Goal: Task Accomplishment & Management: Manage account settings

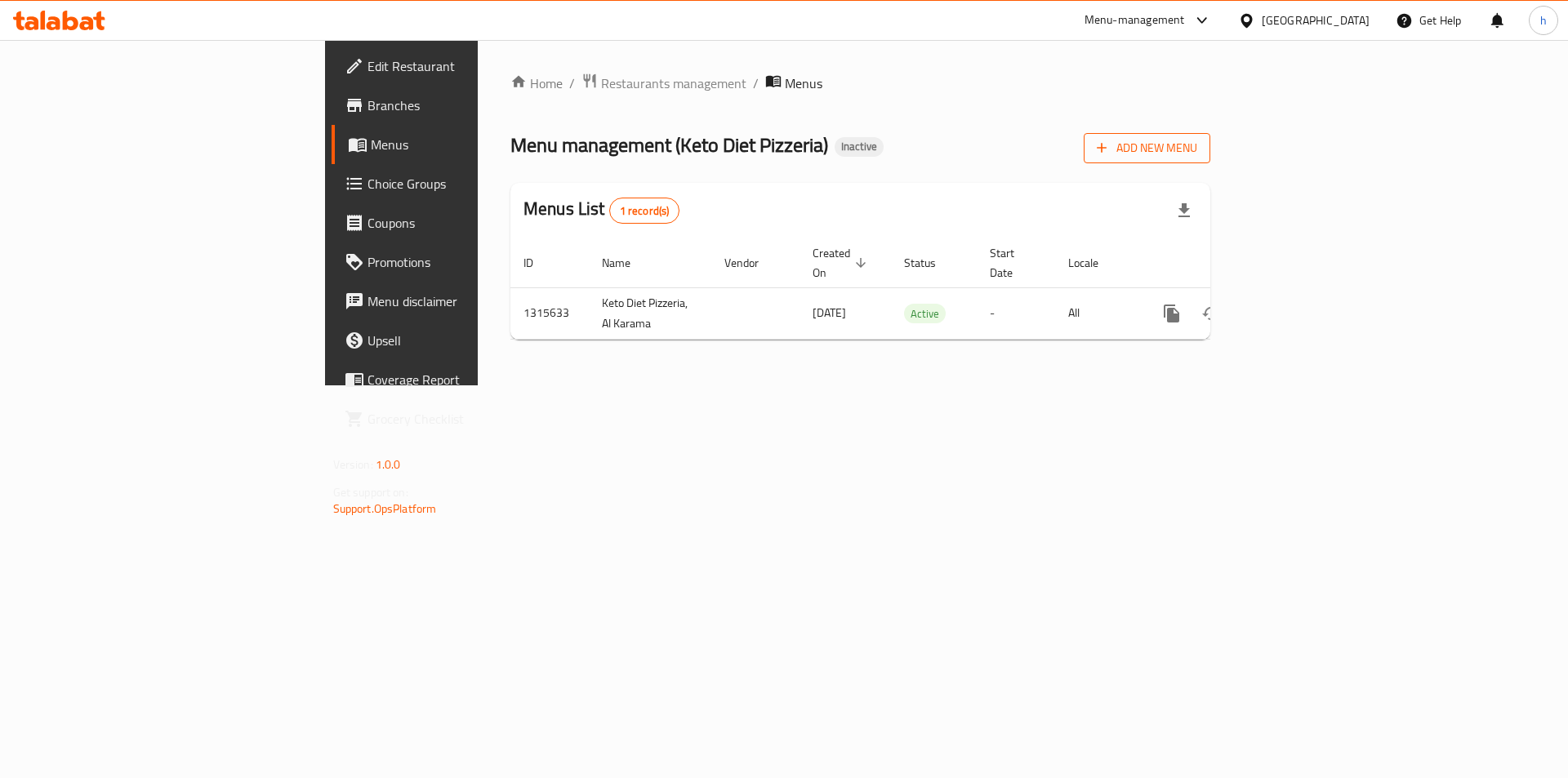
click at [1210, 162] on button "Add New Menu" at bounding box center [1147, 147] width 127 height 30
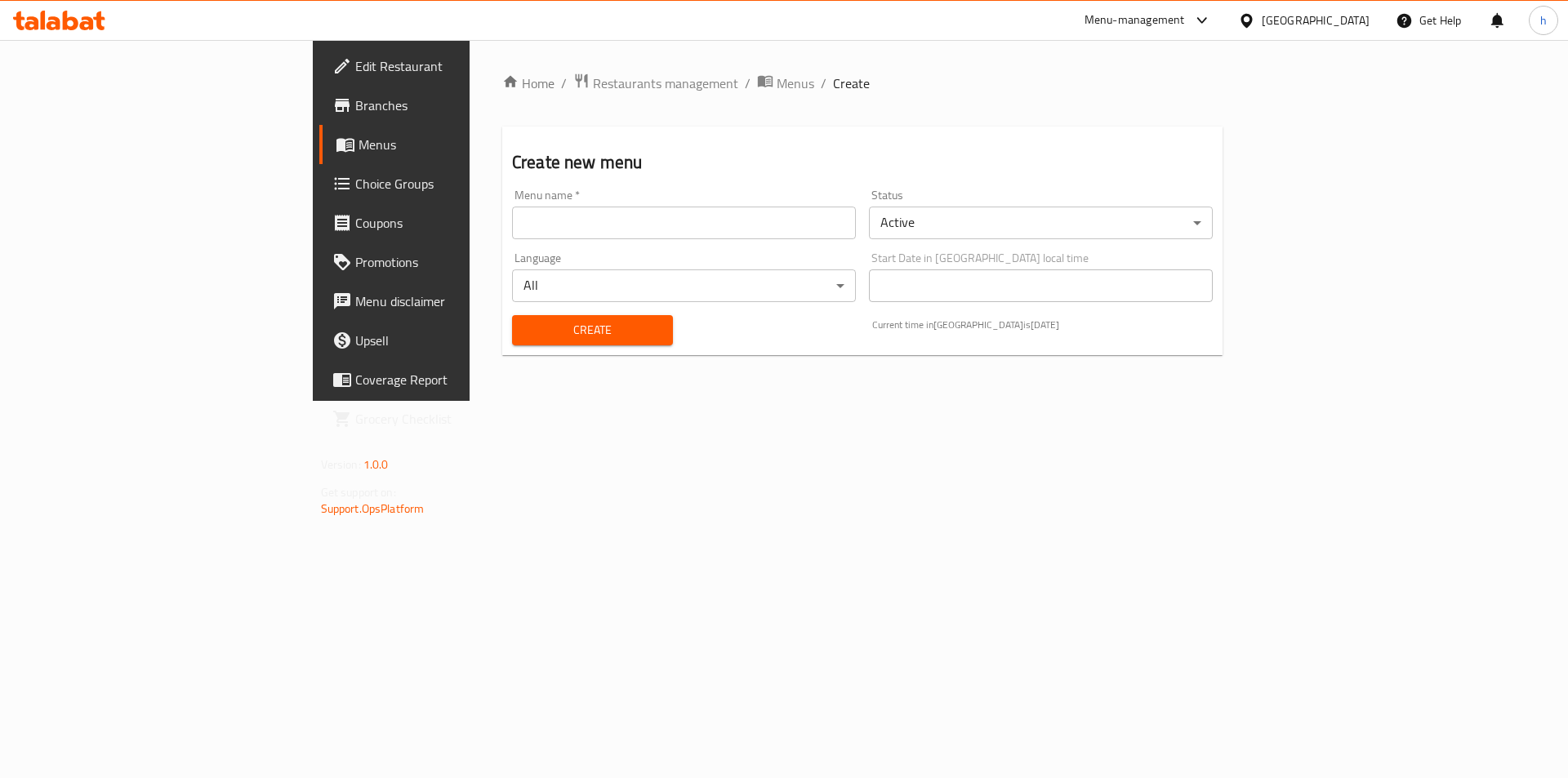
click at [670, 232] on input "text" at bounding box center [684, 223] width 344 height 33
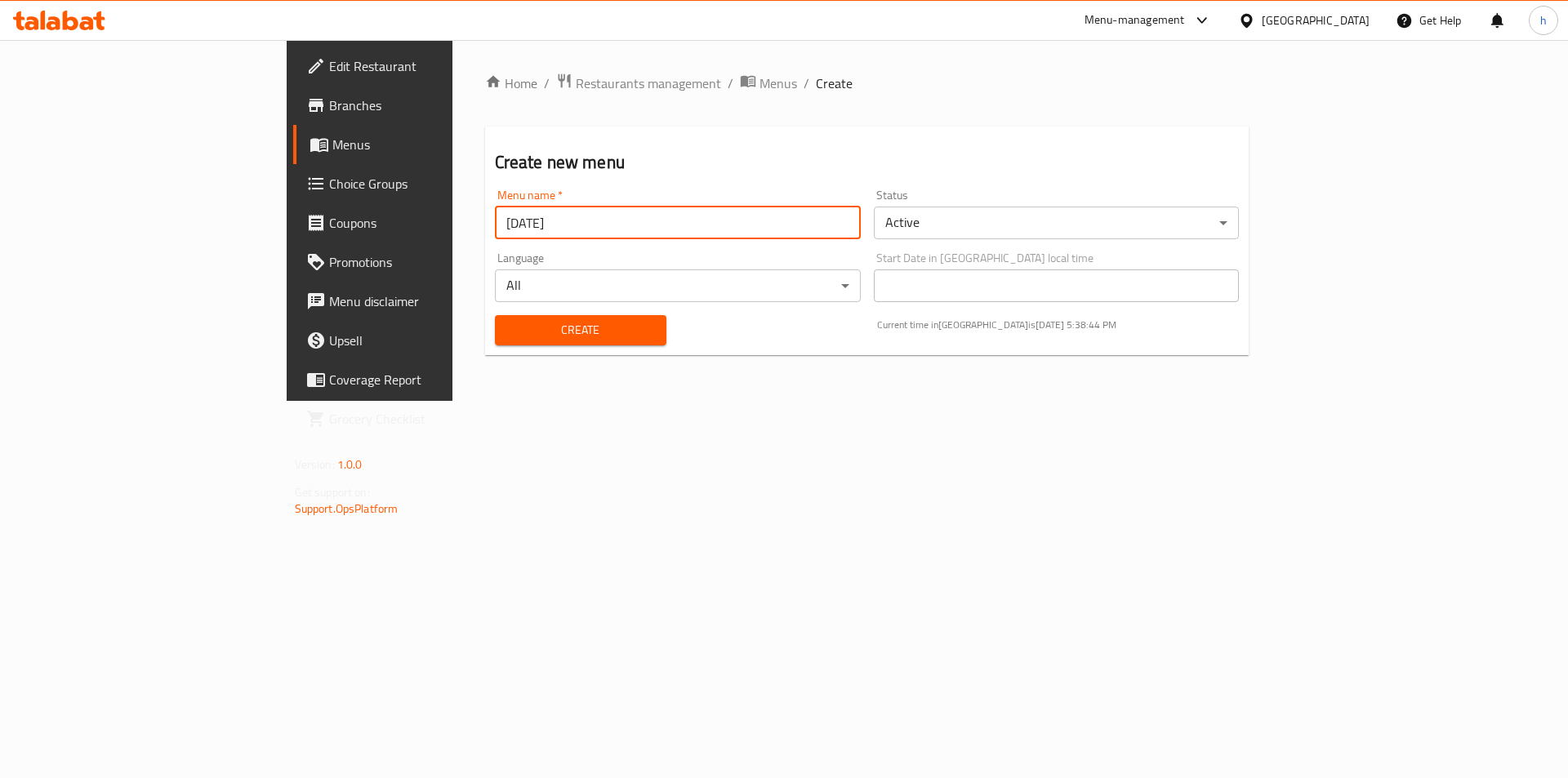
type input "[DATE]"
click at [508, 328] on span "Create" at bounding box center [580, 329] width 145 height 20
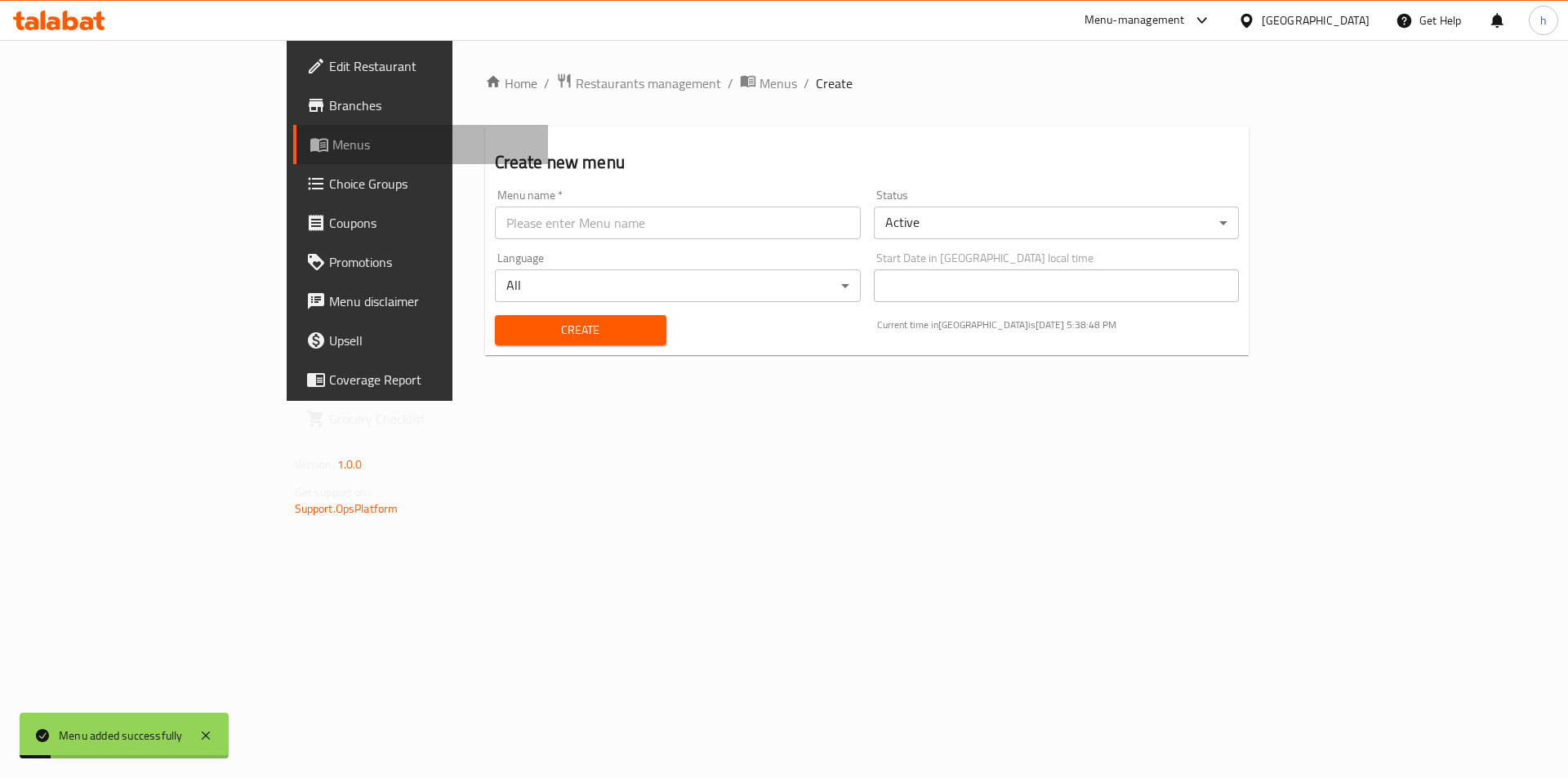
click at [332, 150] on span "Menus" at bounding box center [434, 144] width 204 height 19
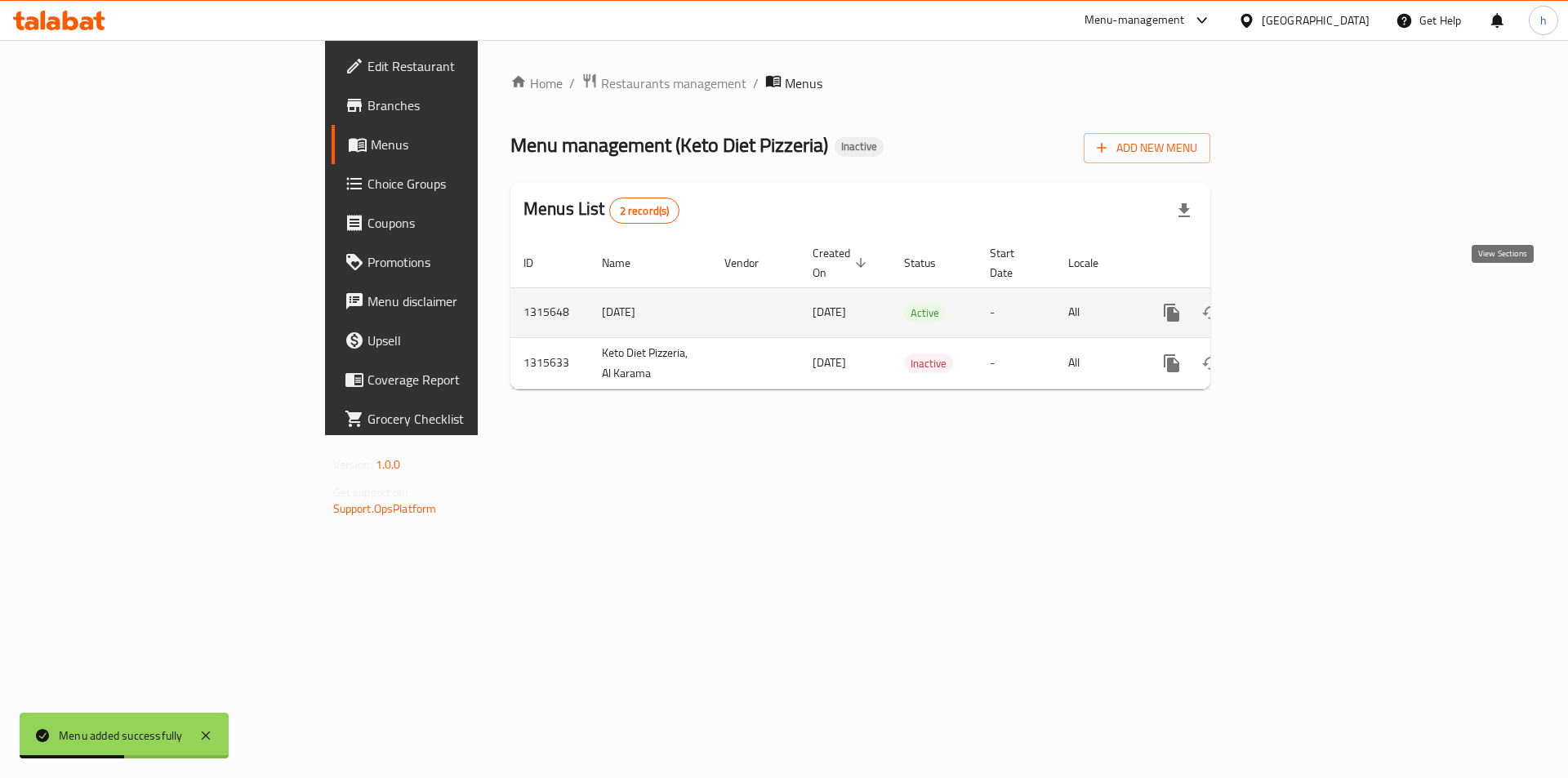
click at [1298, 305] on icon "enhanced table" at bounding box center [1289, 312] width 15 height 15
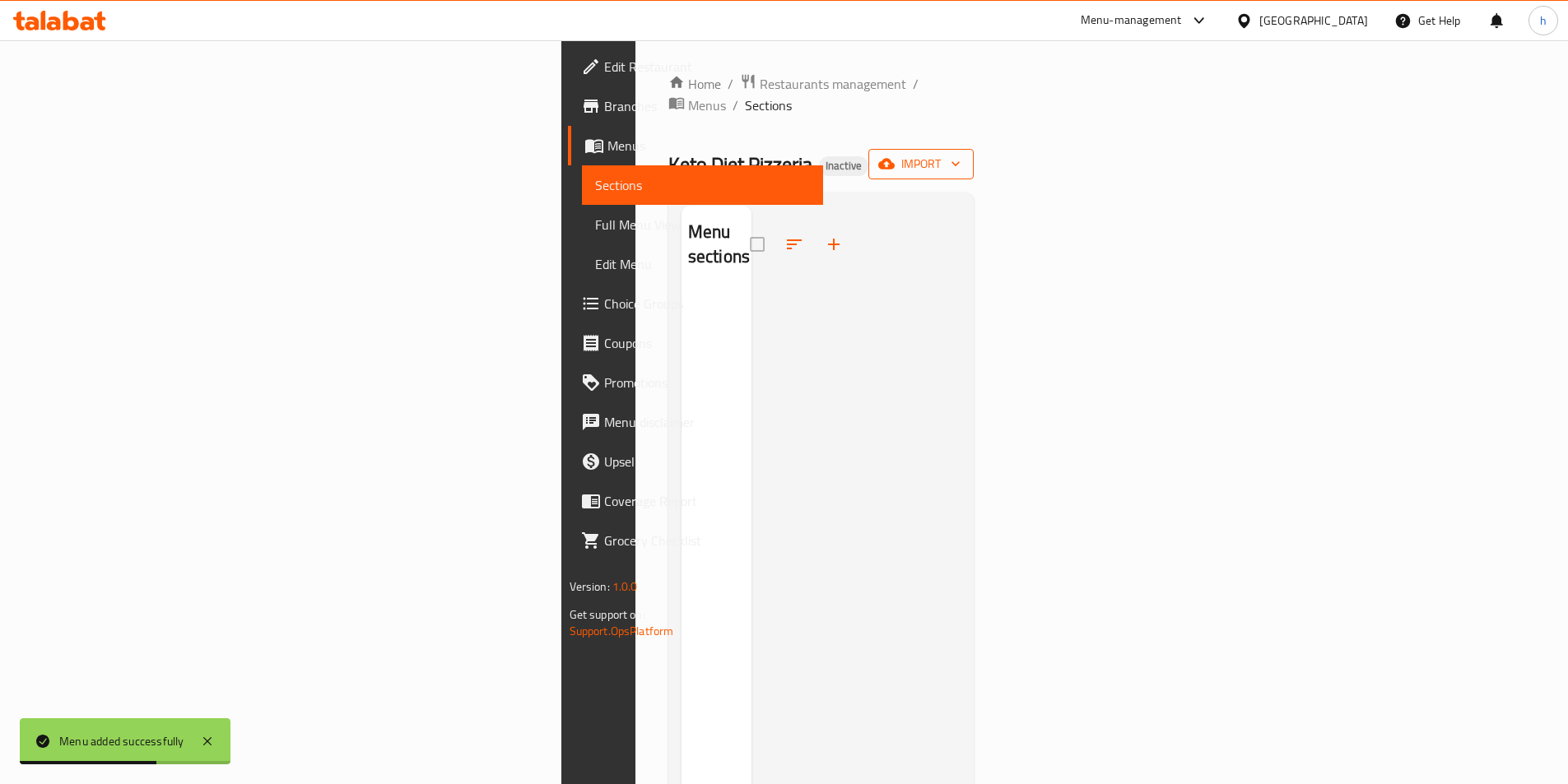
click at [961, 154] on span "import" at bounding box center [921, 164] width 79 height 21
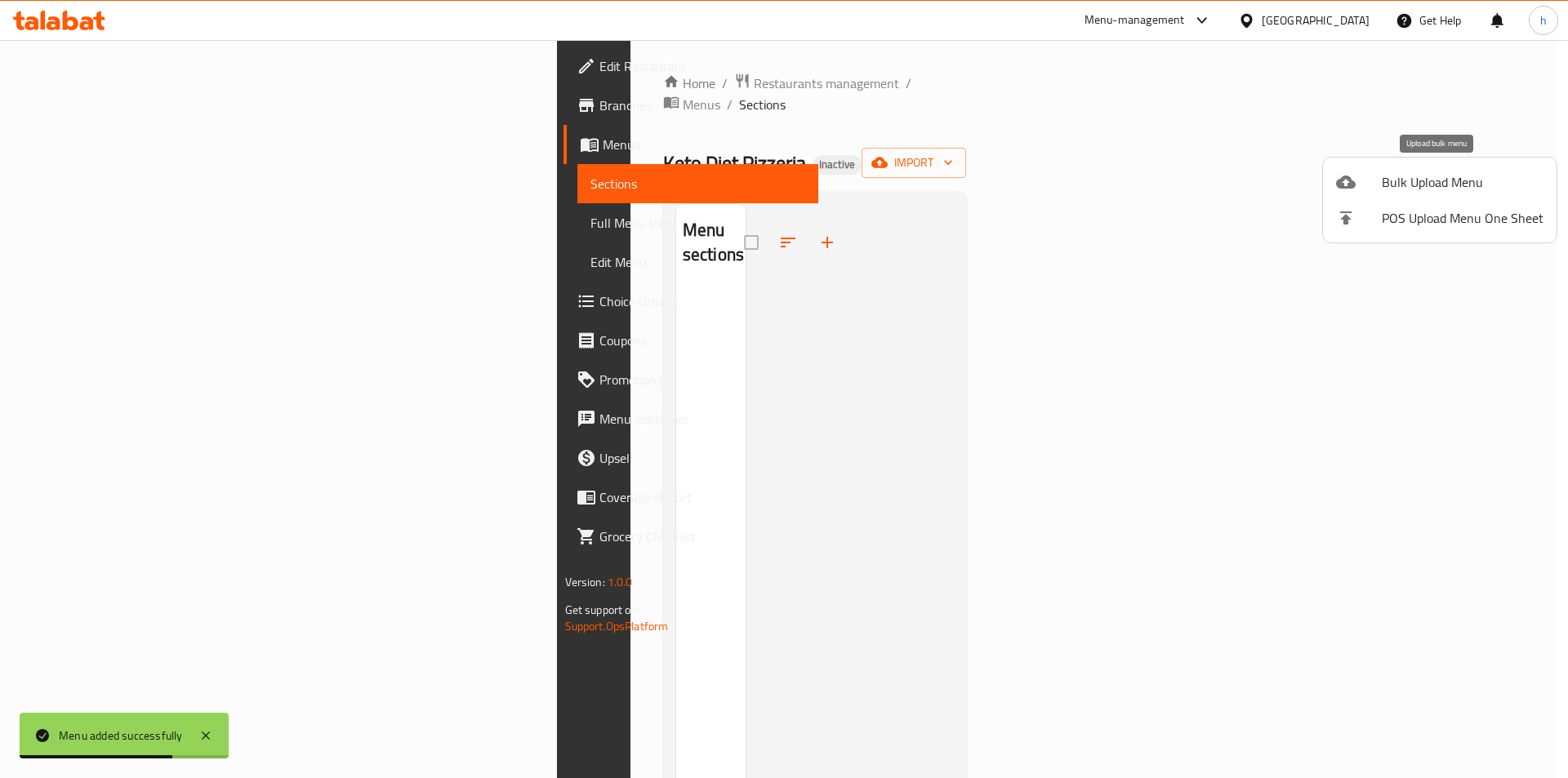
click at [1396, 192] on span "Bulk Upload Menu" at bounding box center [1462, 182] width 162 height 19
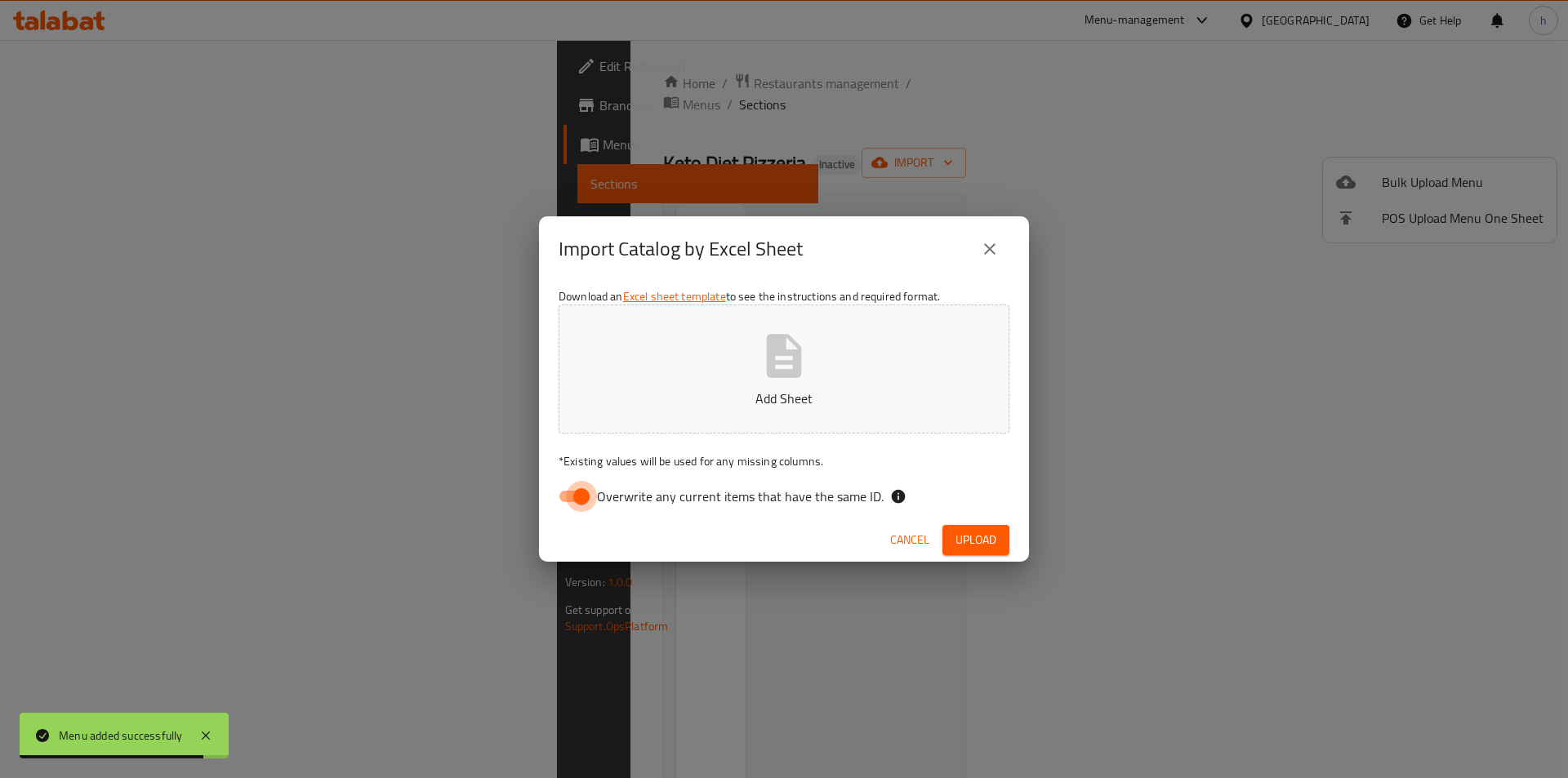
click at [583, 503] on input "Overwrite any current items that have the same ID." at bounding box center [581, 496] width 93 height 31
checkbox input "false"
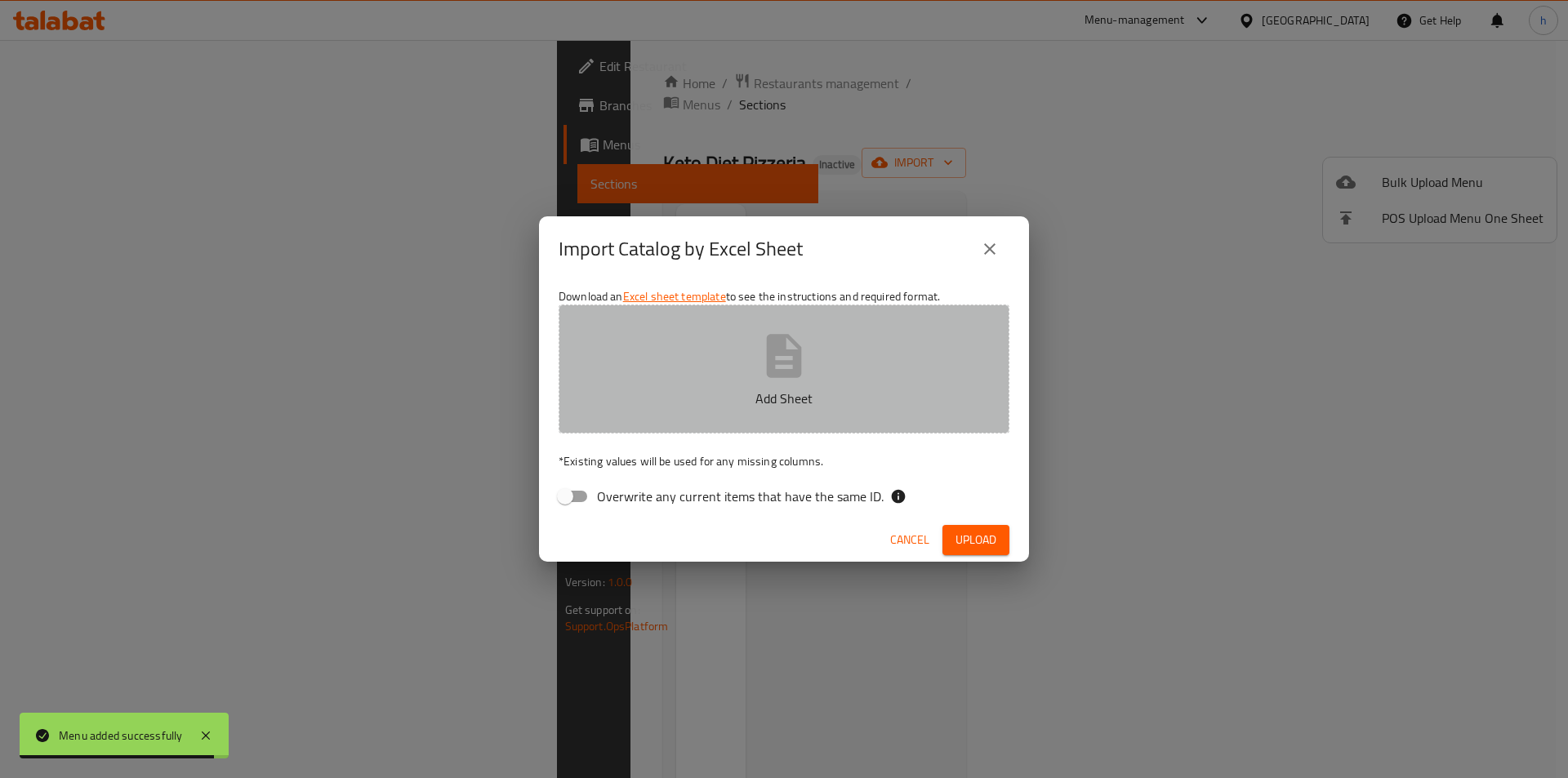
click at [754, 408] on p "Add Sheet" at bounding box center [784, 398] width 400 height 19
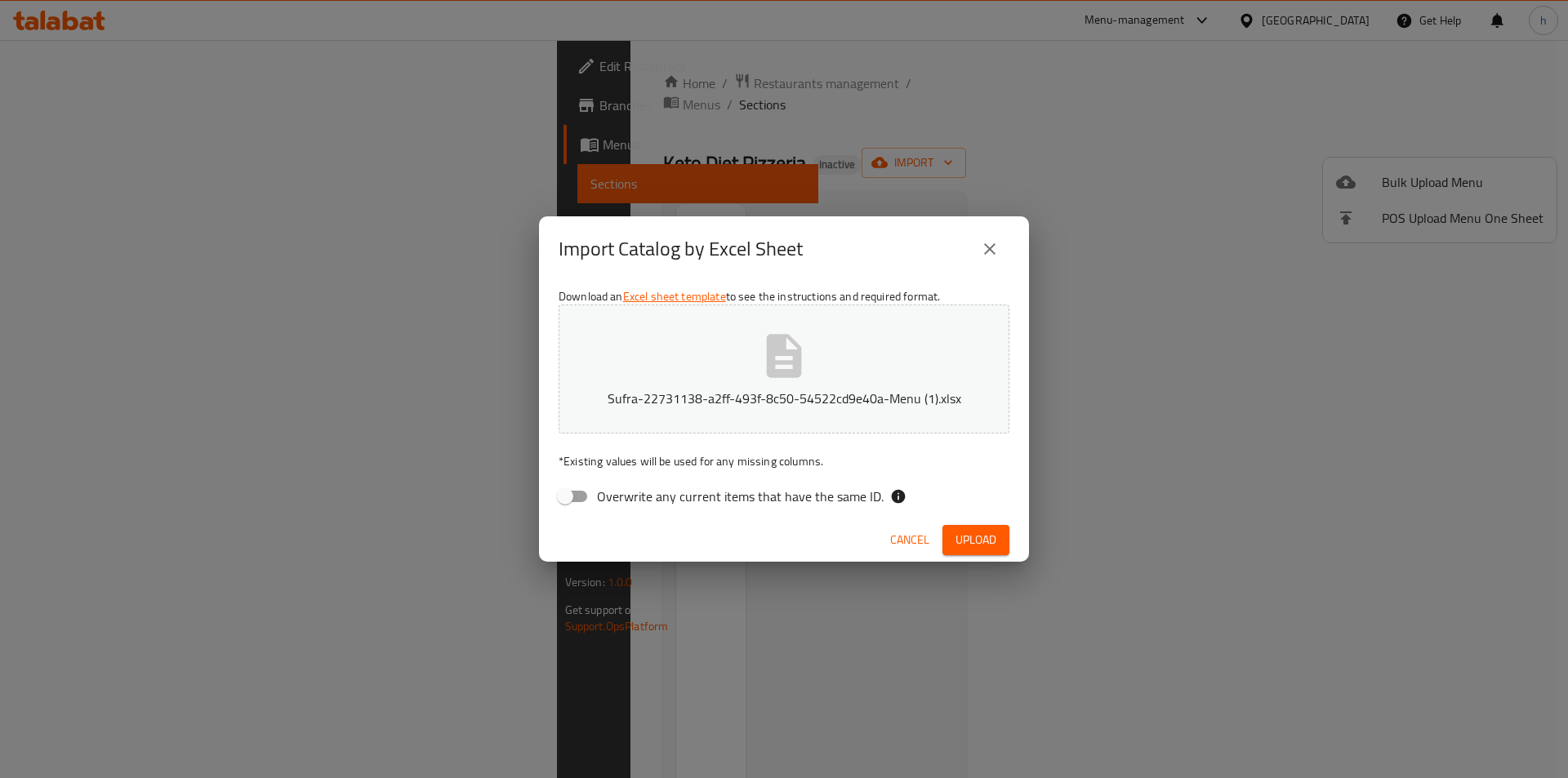
click at [971, 533] on span "Upload" at bounding box center [976, 540] width 41 height 20
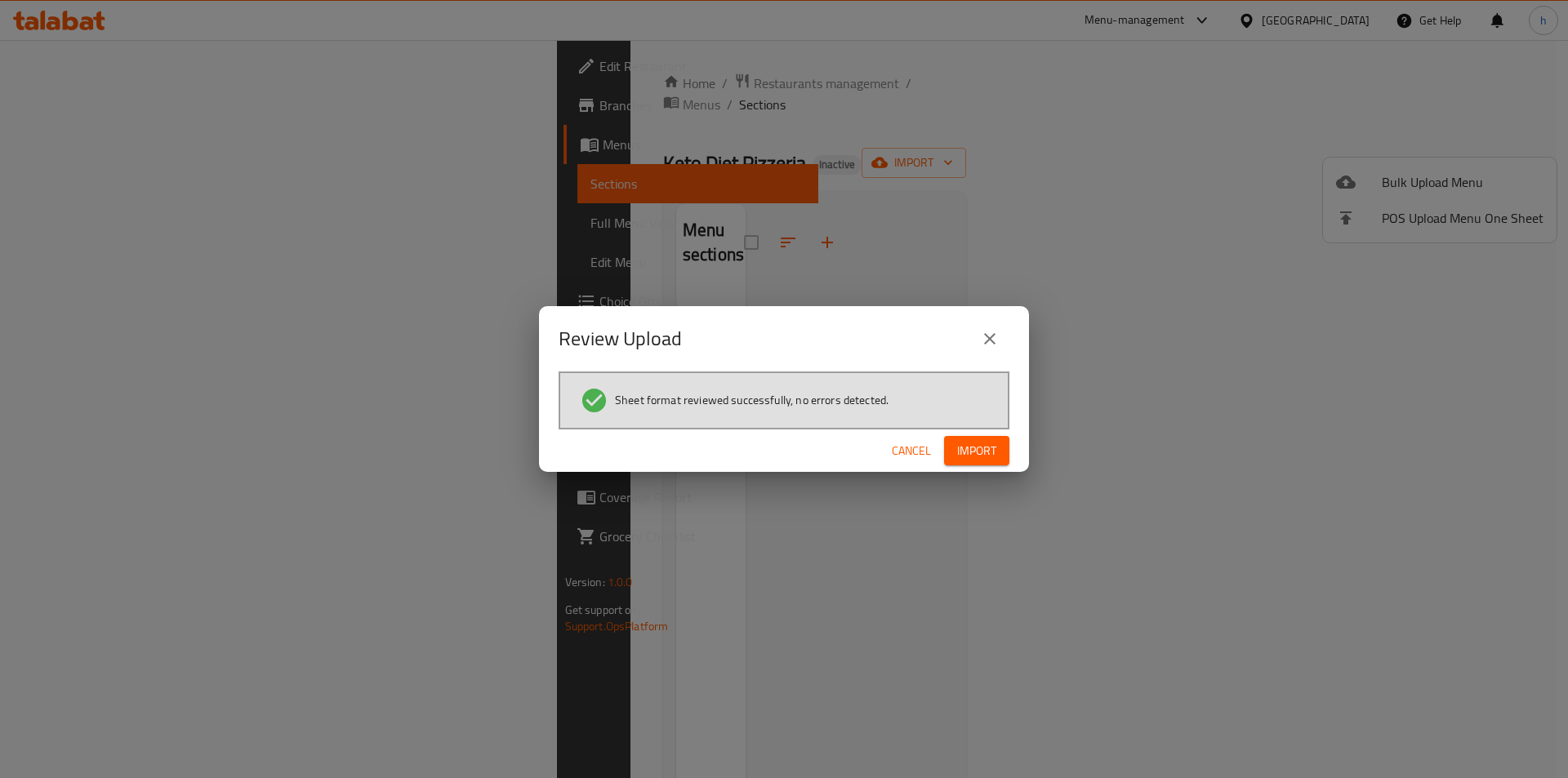
click at [970, 456] on span "Import" at bounding box center [977, 451] width 39 height 20
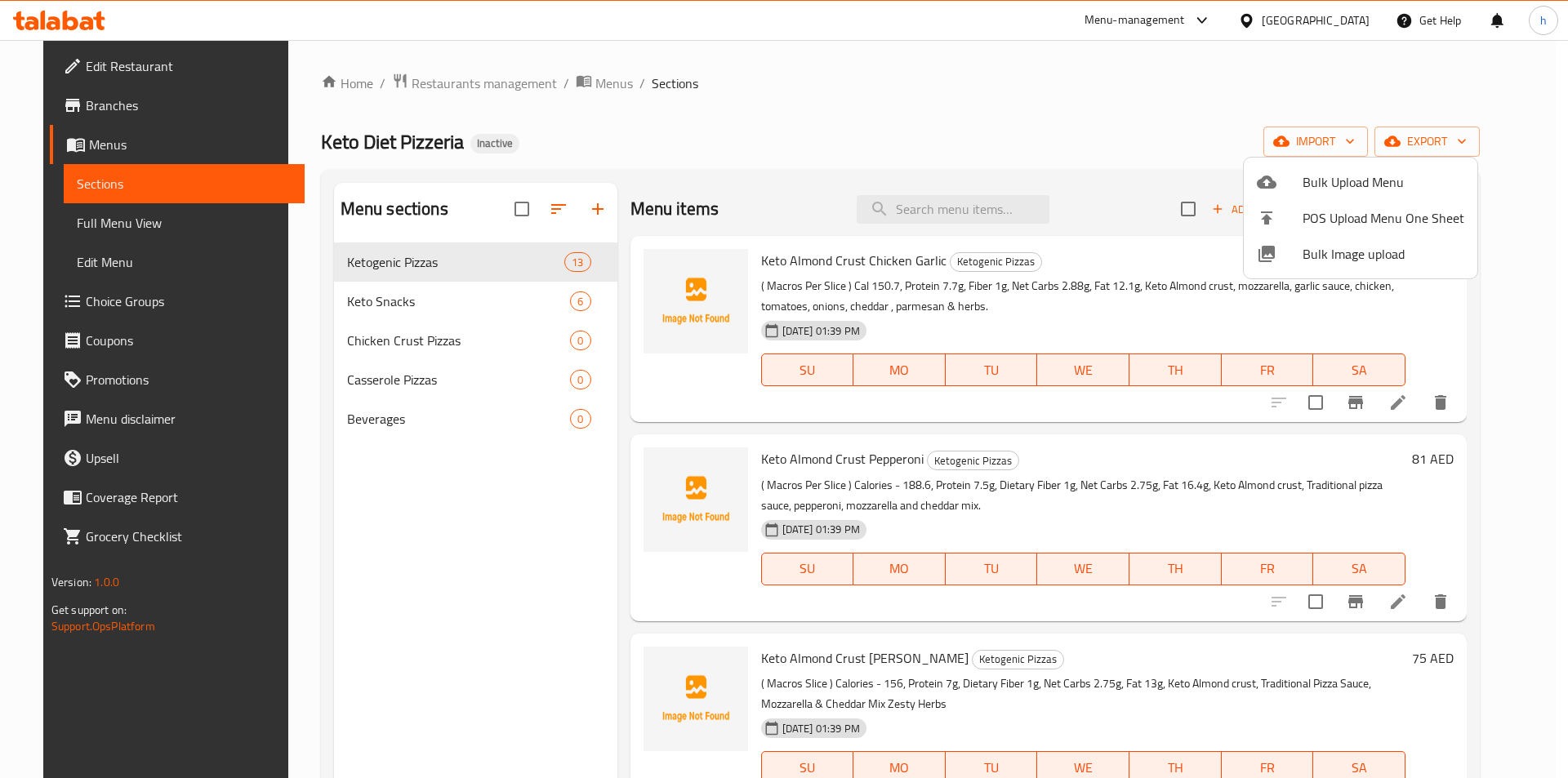
click at [973, 141] on div at bounding box center [784, 389] width 1568 height 778
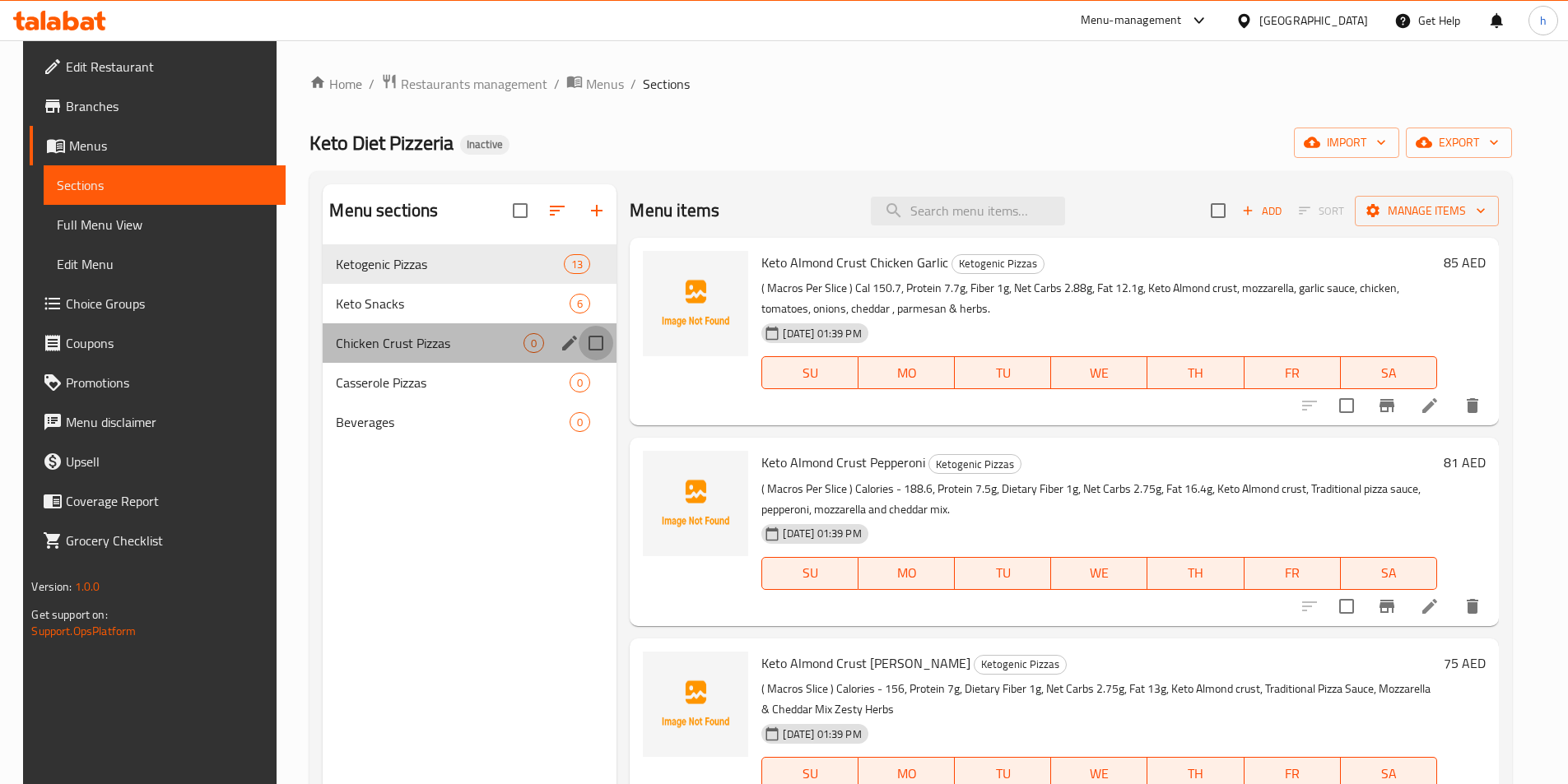
click at [594, 343] on input "Menu sections" at bounding box center [596, 343] width 34 height 34
checkbox input "true"
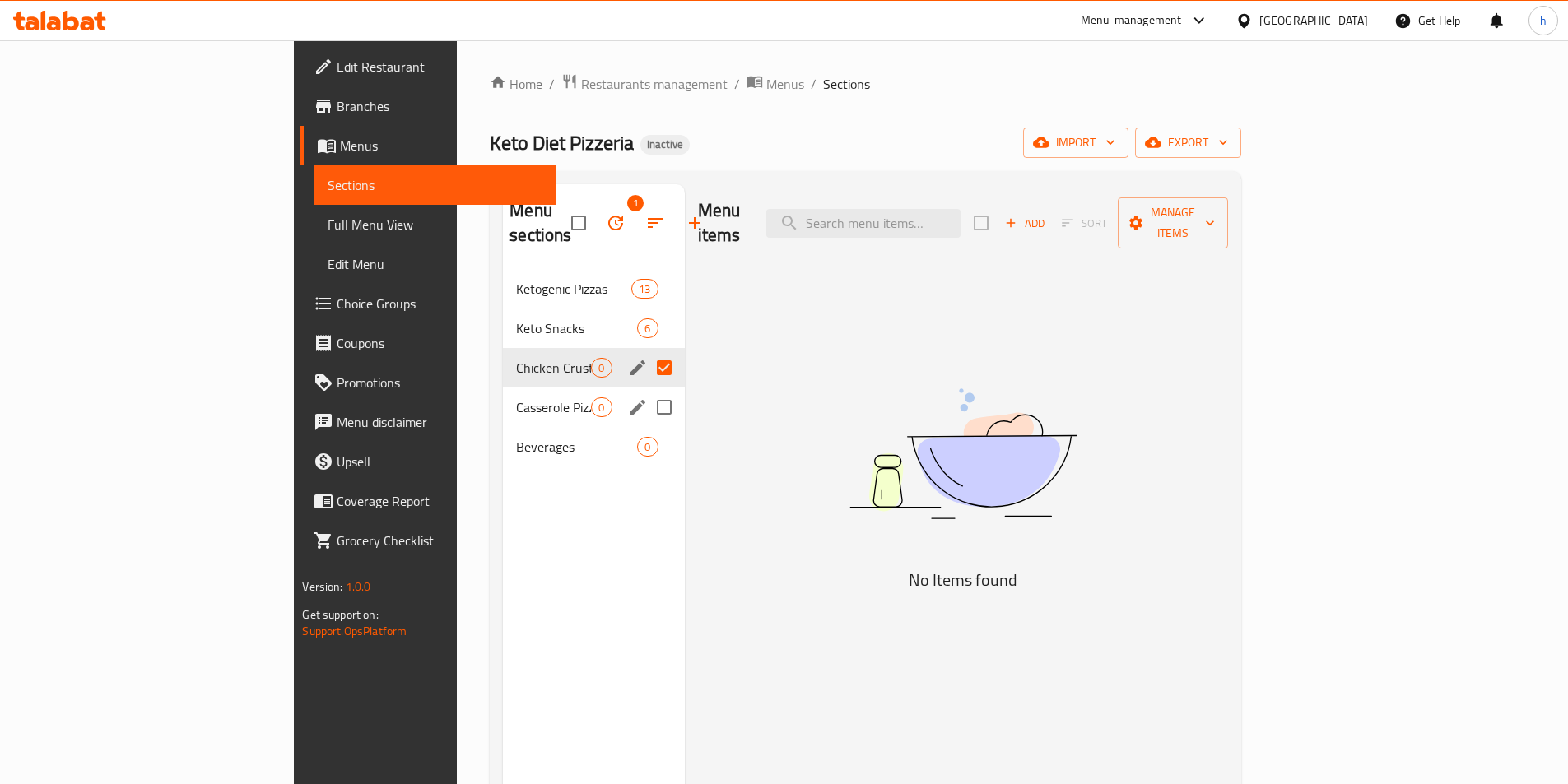
click at [647, 391] on input "Menu sections" at bounding box center [664, 407] width 34 height 34
checkbox input "true"
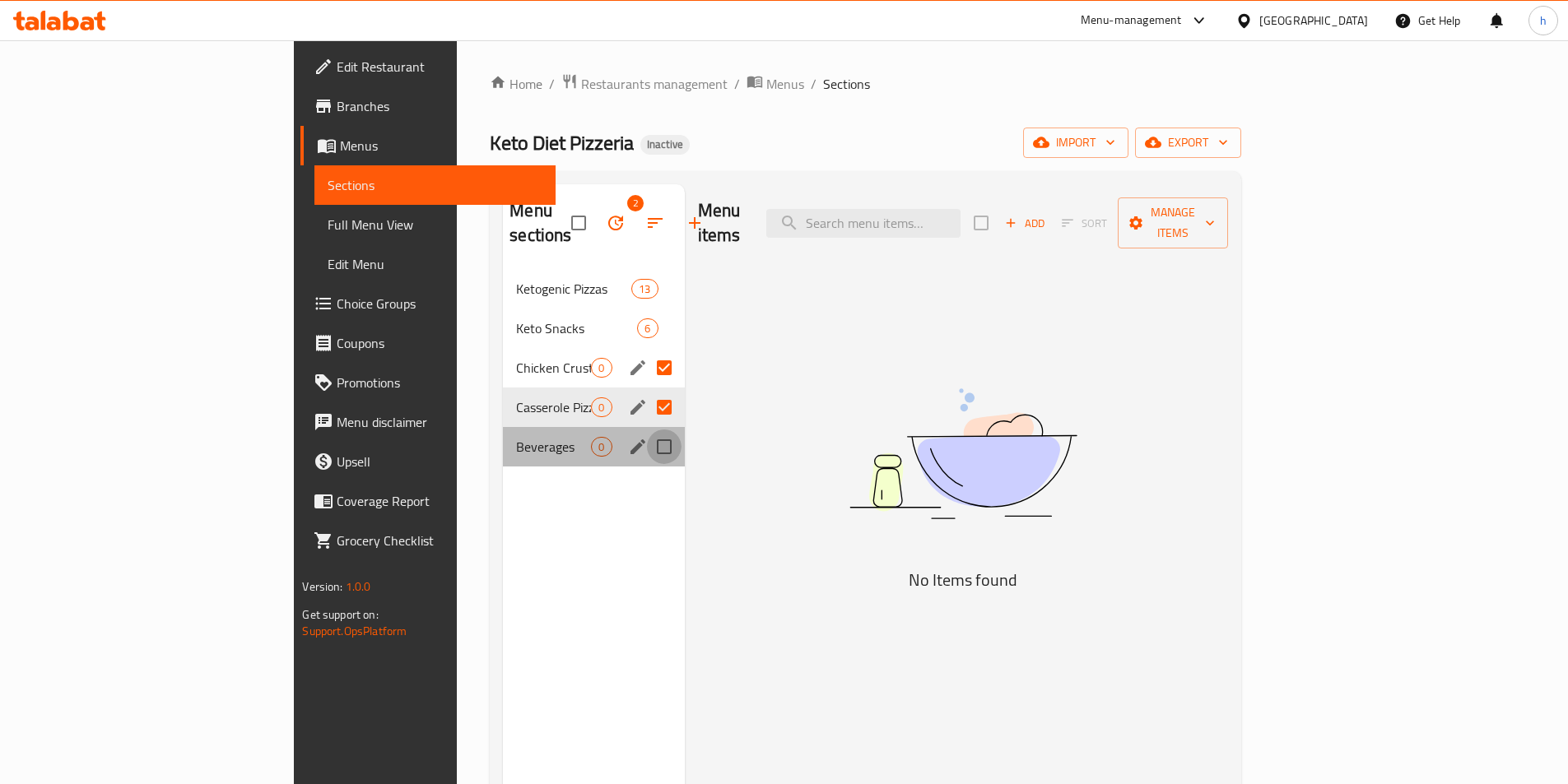
click at [647, 430] on input "Menu sections" at bounding box center [664, 446] width 34 height 34
checkbox input "true"
click at [605, 213] on icon "button" at bounding box center [615, 223] width 20 height 20
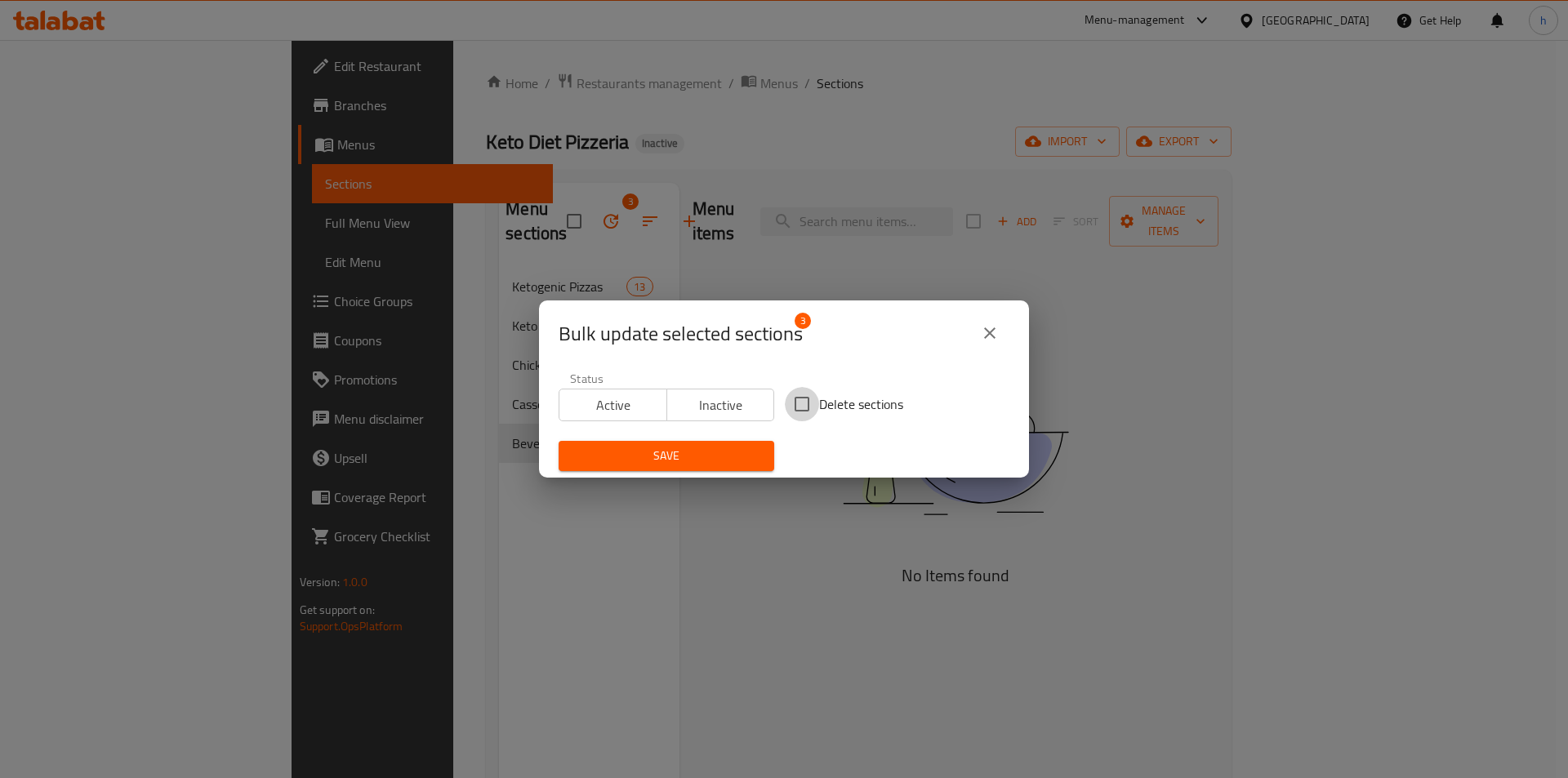
click at [793, 401] on input "Delete sections" at bounding box center [801, 404] width 34 height 34
checkbox input "true"
click at [710, 455] on span "Save" at bounding box center [667, 455] width 190 height 20
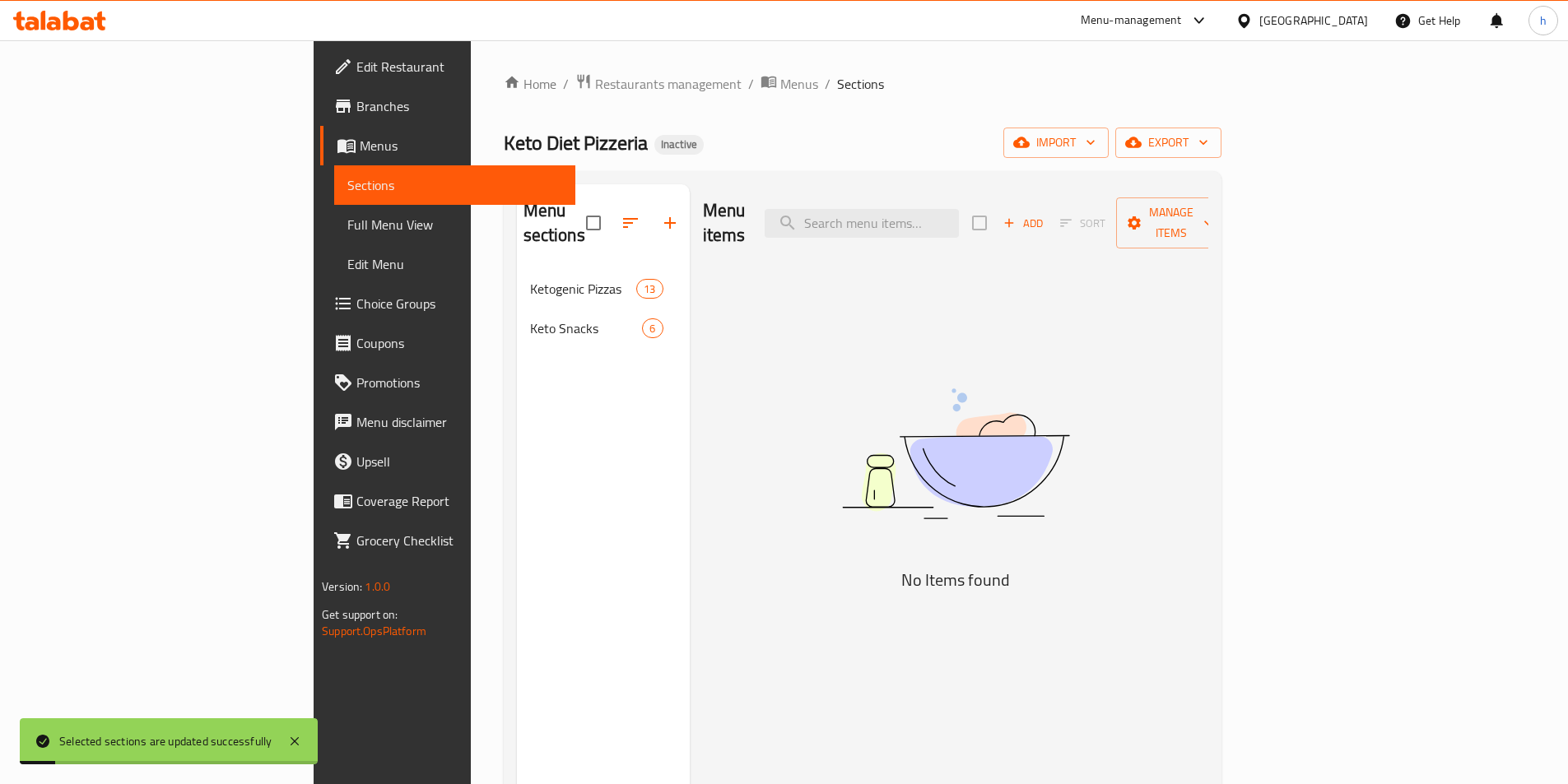
click at [719, 379] on div "Menu items Add Sort Manage items No Items found" at bounding box center [948, 576] width 518 height 784
click at [348, 224] on span "Full Menu View" at bounding box center [455, 225] width 215 height 20
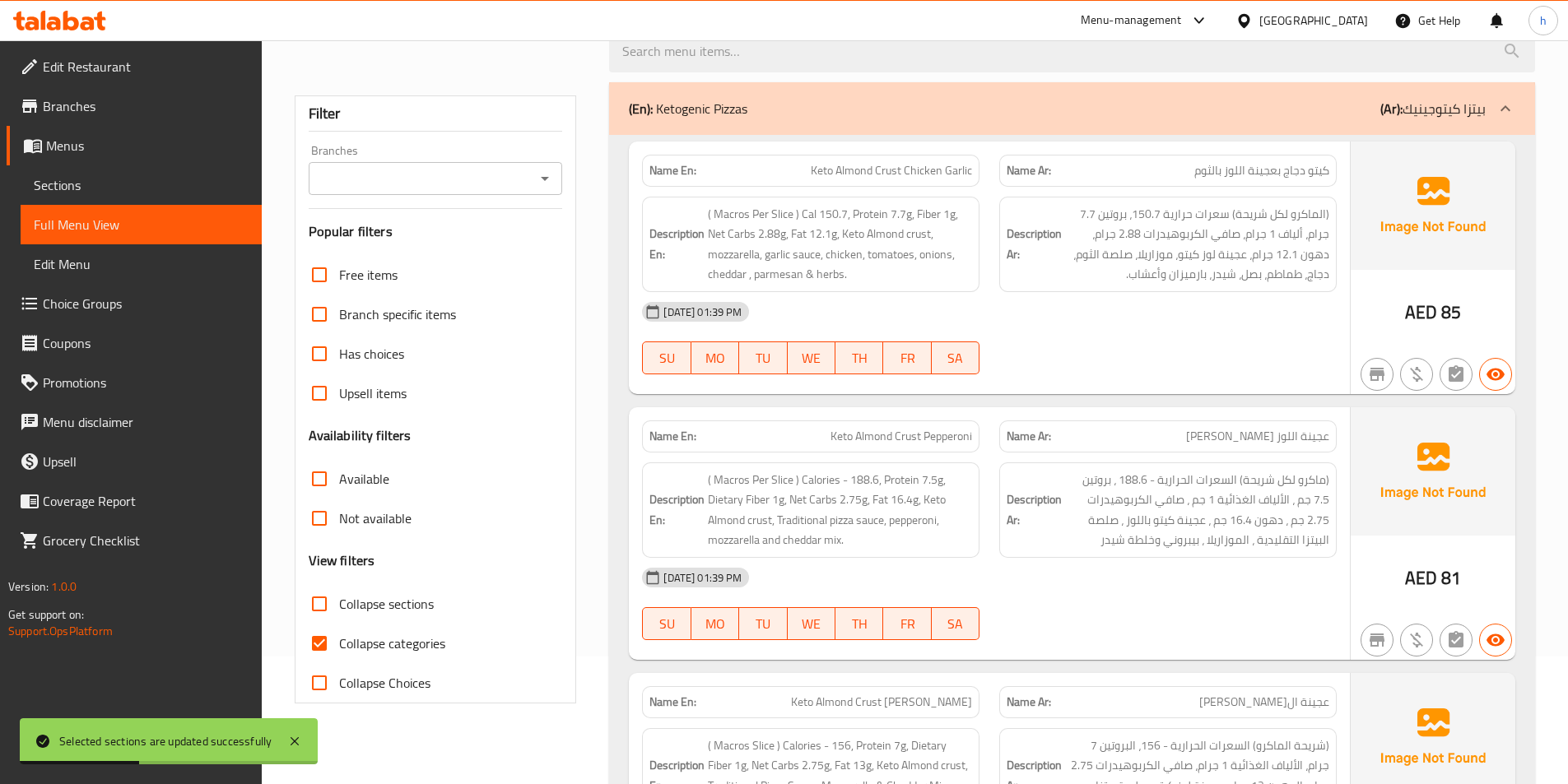
scroll to position [247, 0]
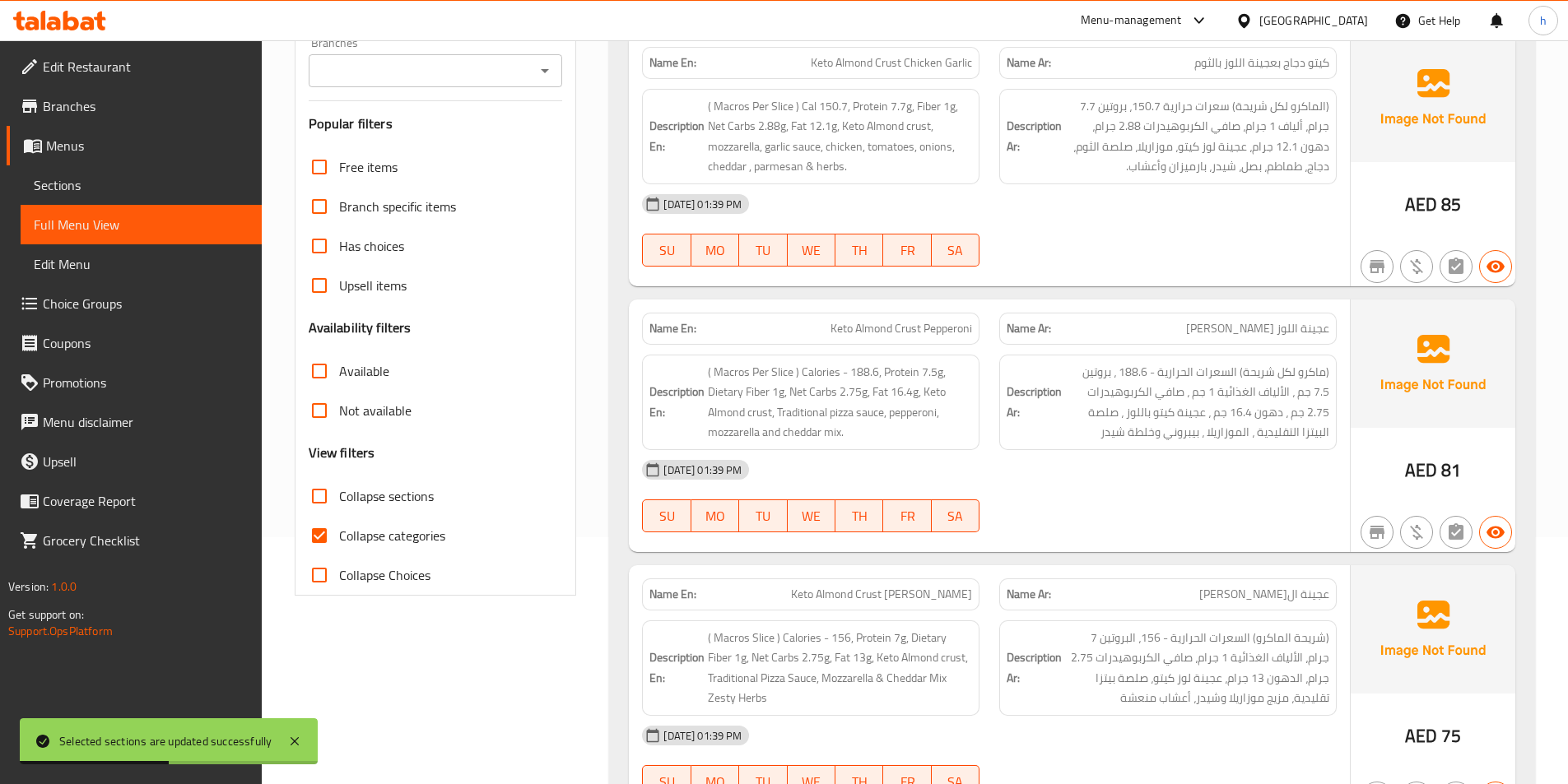
click at [326, 539] on input "Collapse categories" at bounding box center [319, 536] width 39 height 39
checkbox input "false"
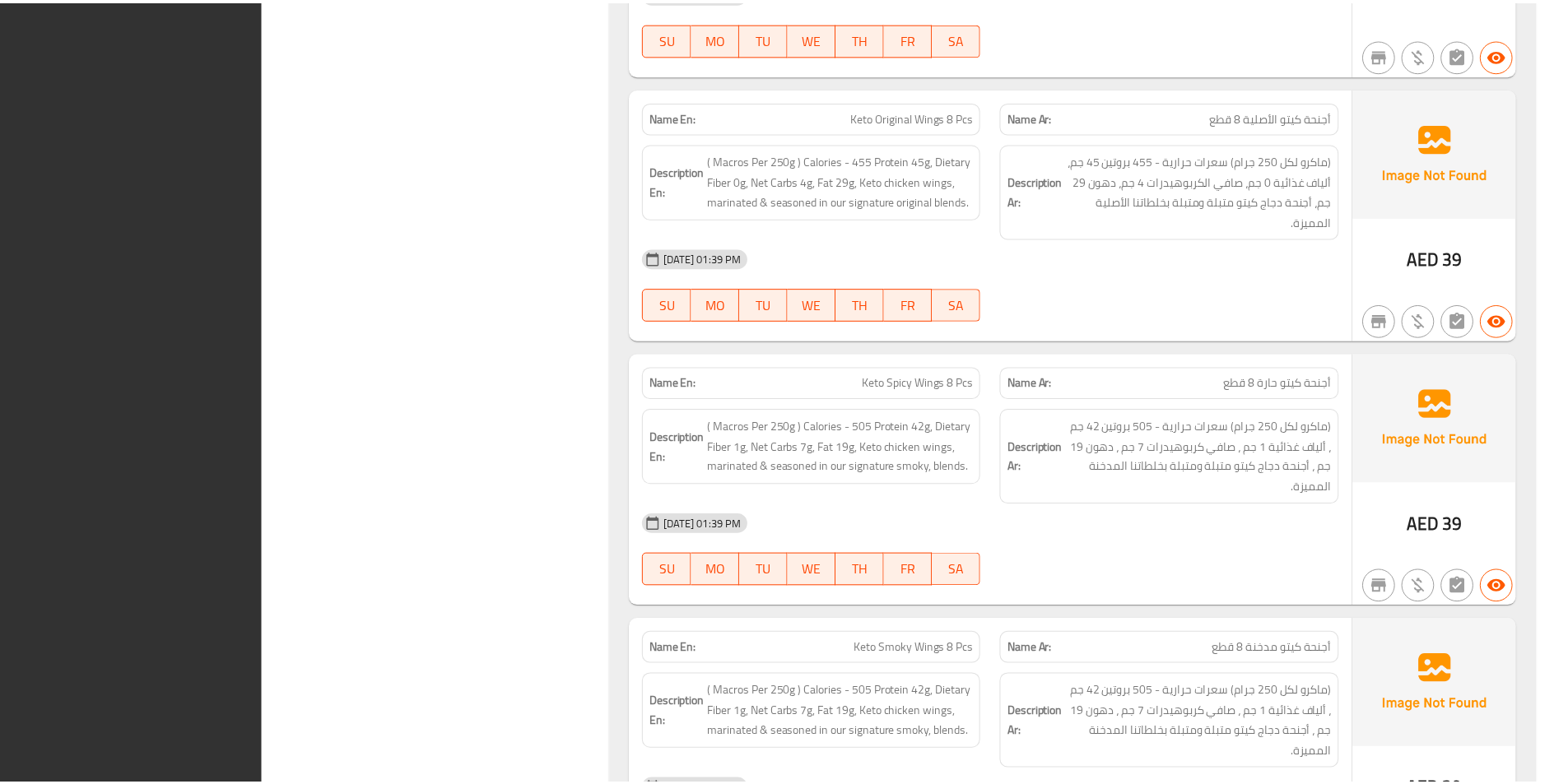
scroll to position [4732, 0]
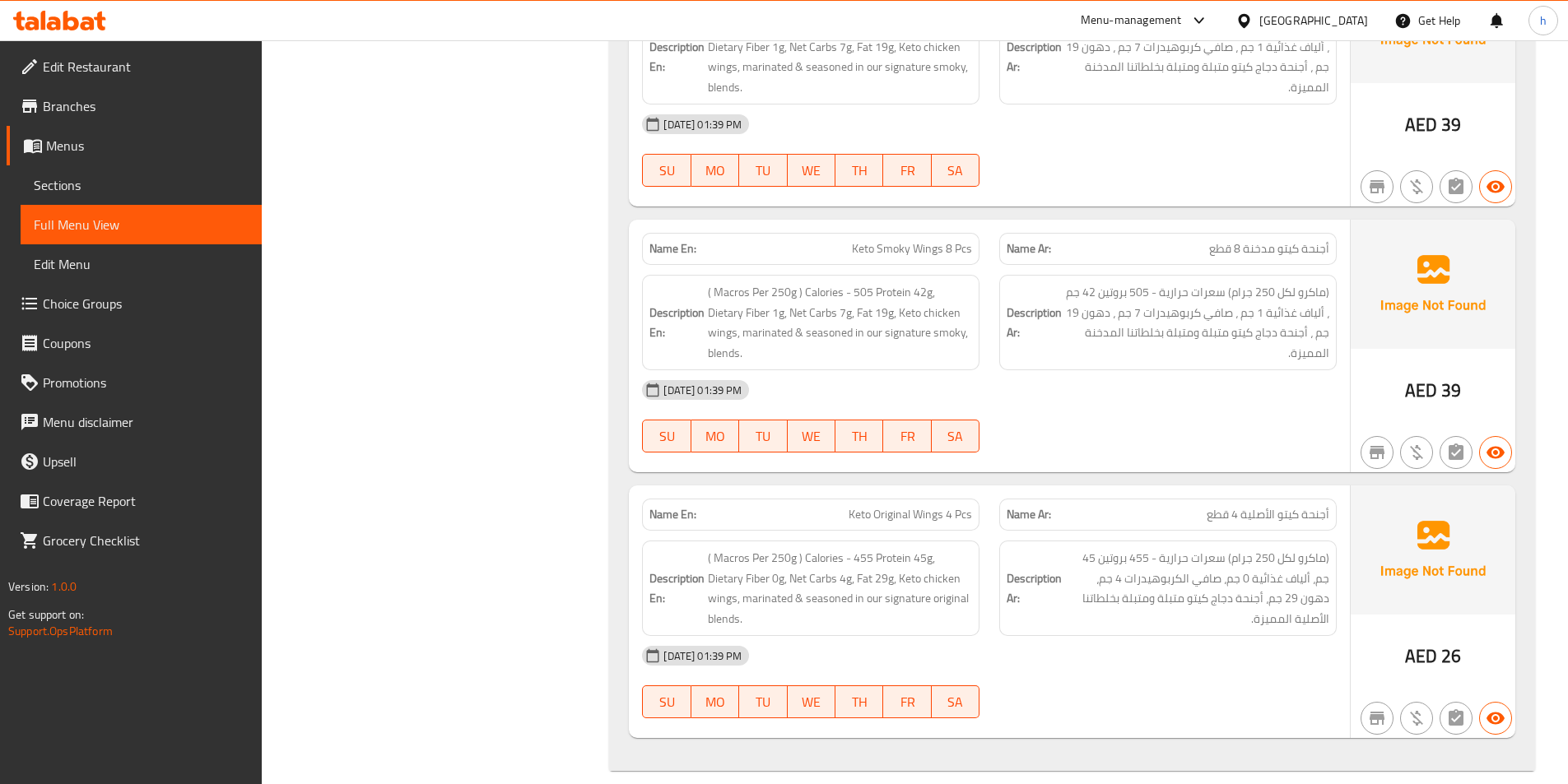
click at [127, 68] on span "Edit Restaurant" at bounding box center [145, 66] width 206 height 20
